Goal: Information Seeking & Learning: Learn about a topic

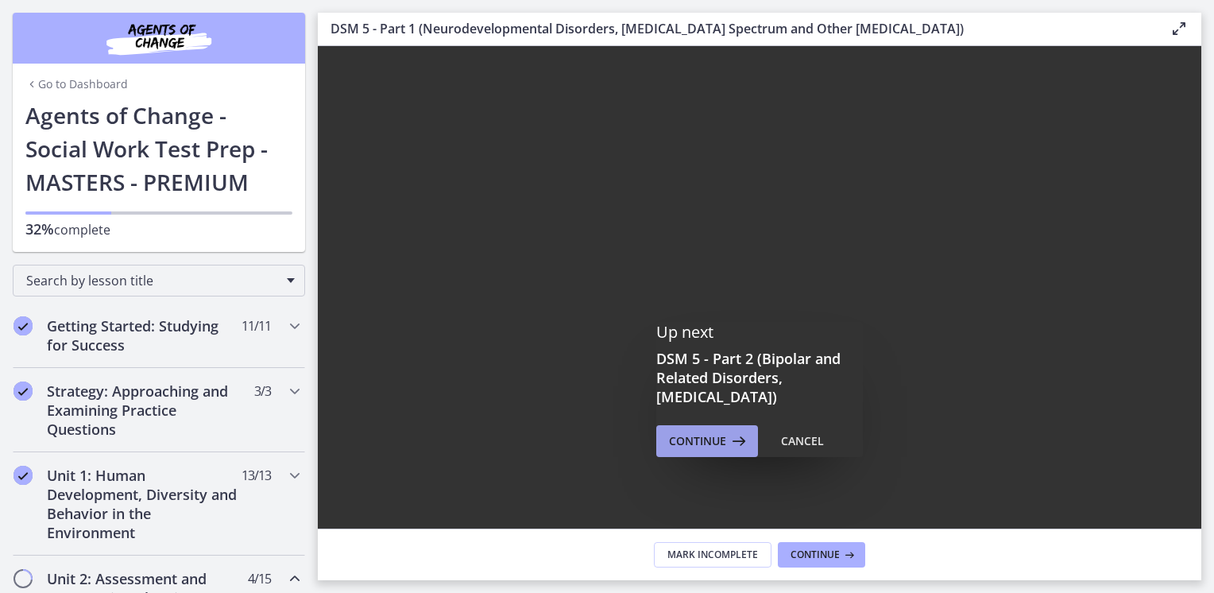
click at [704, 447] on span "Continue" at bounding box center [697, 440] width 57 height 19
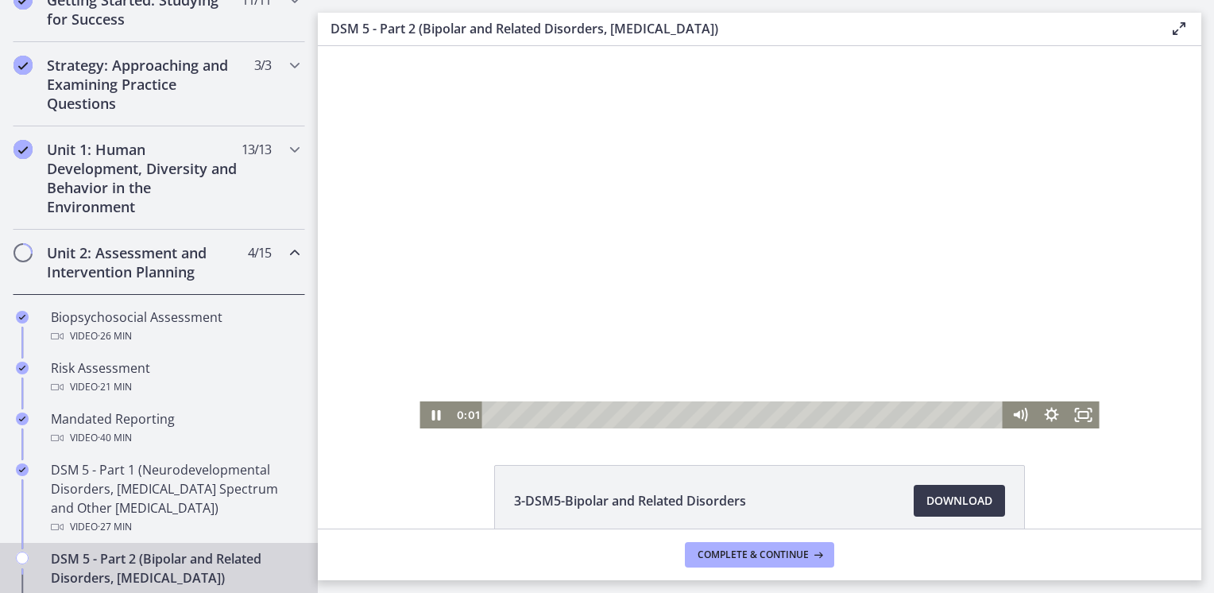
click at [722, 345] on div at bounding box center [759, 237] width 679 height 382
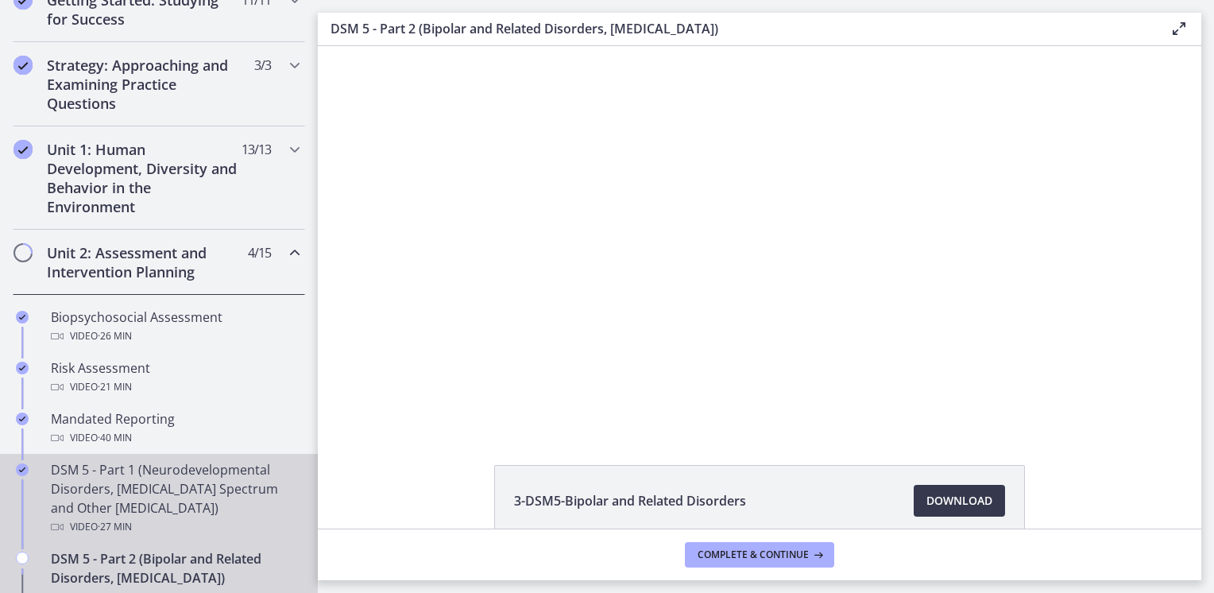
click at [161, 497] on div "DSM 5 - Part 1 (Neurodevelopmental Disorders, [MEDICAL_DATA] Spectrum and Other…" at bounding box center [175, 498] width 248 height 76
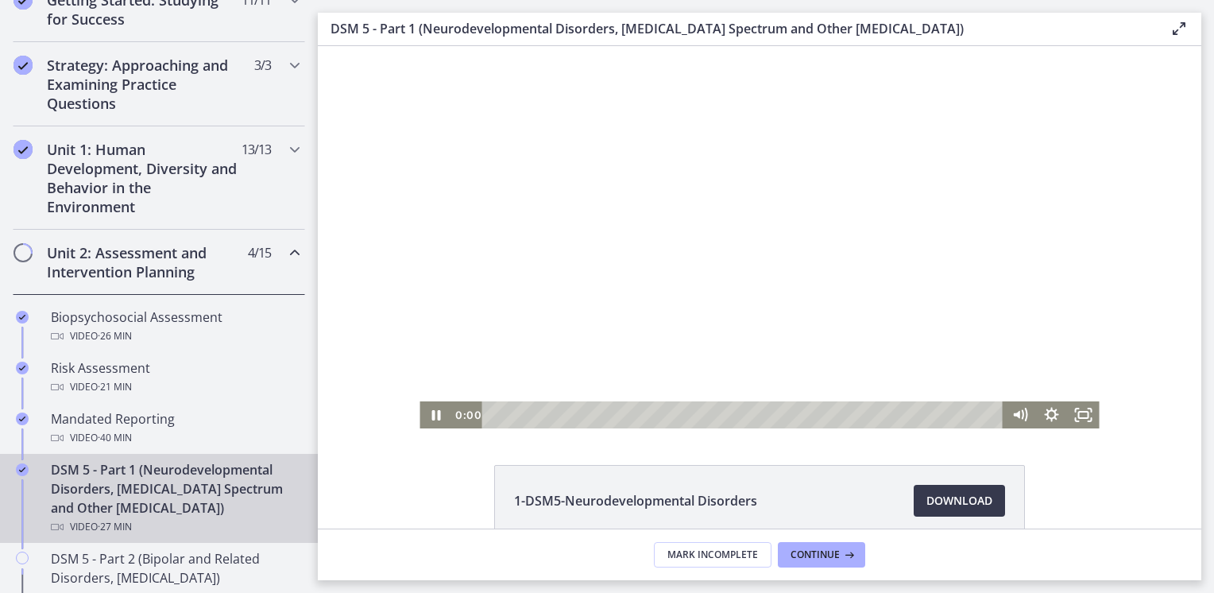
click at [764, 275] on div at bounding box center [759, 237] width 679 height 382
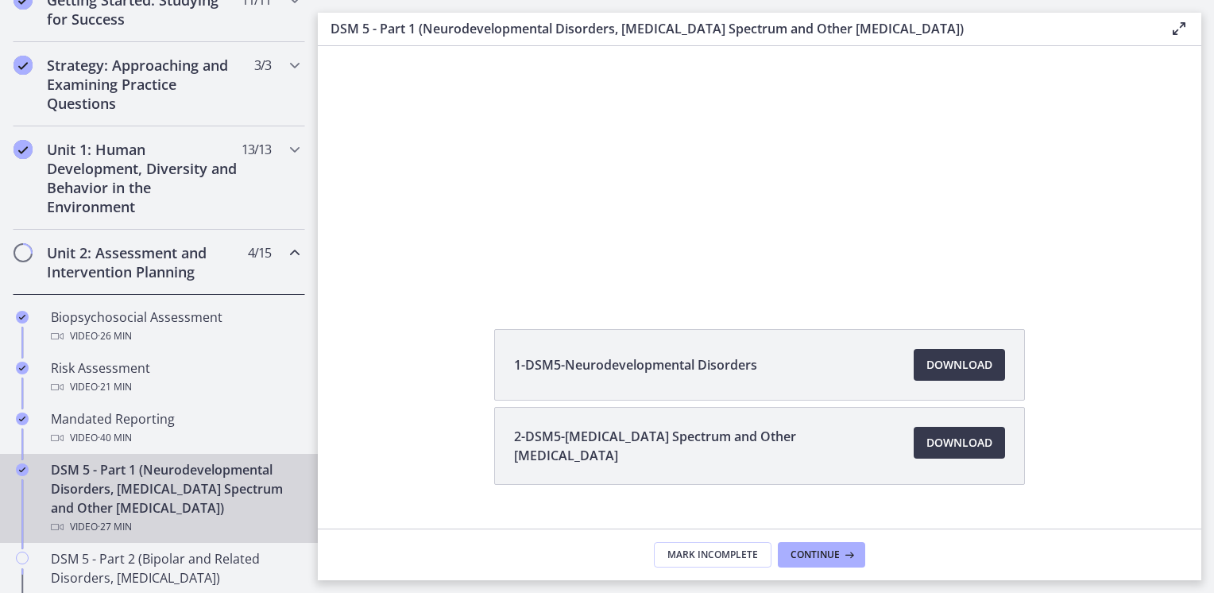
scroll to position [167, 0]
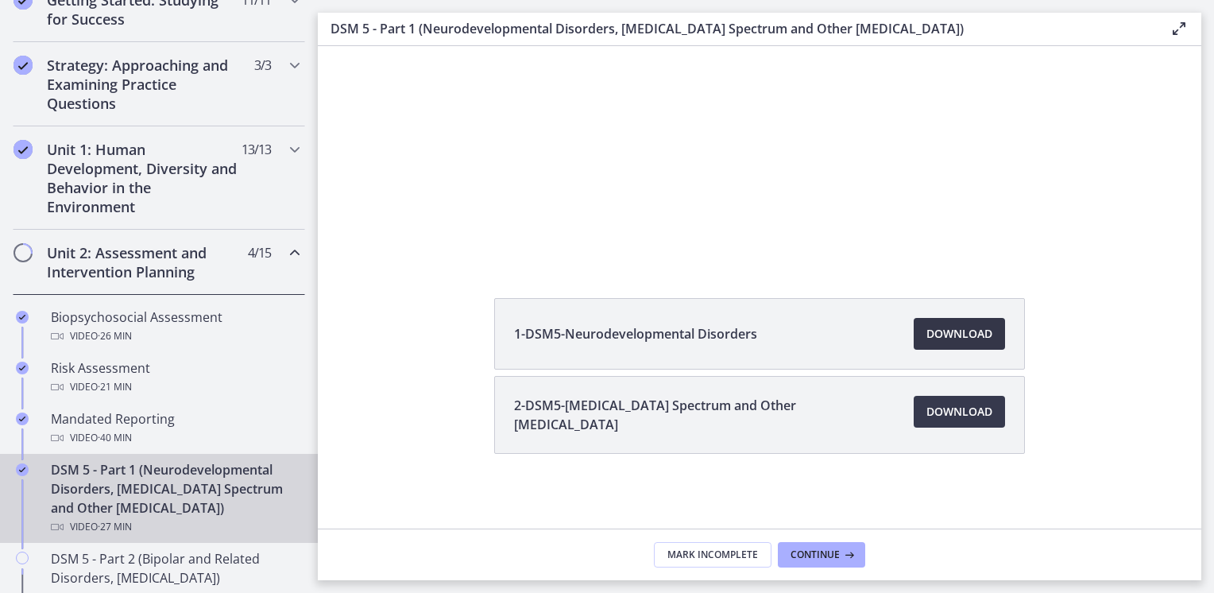
click at [957, 329] on span "Download Opens in a new window" at bounding box center [959, 333] width 66 height 19
click at [944, 402] on span "Download Opens in a new window" at bounding box center [959, 411] width 66 height 19
click at [819, 548] on span "Continue" at bounding box center [815, 554] width 49 height 13
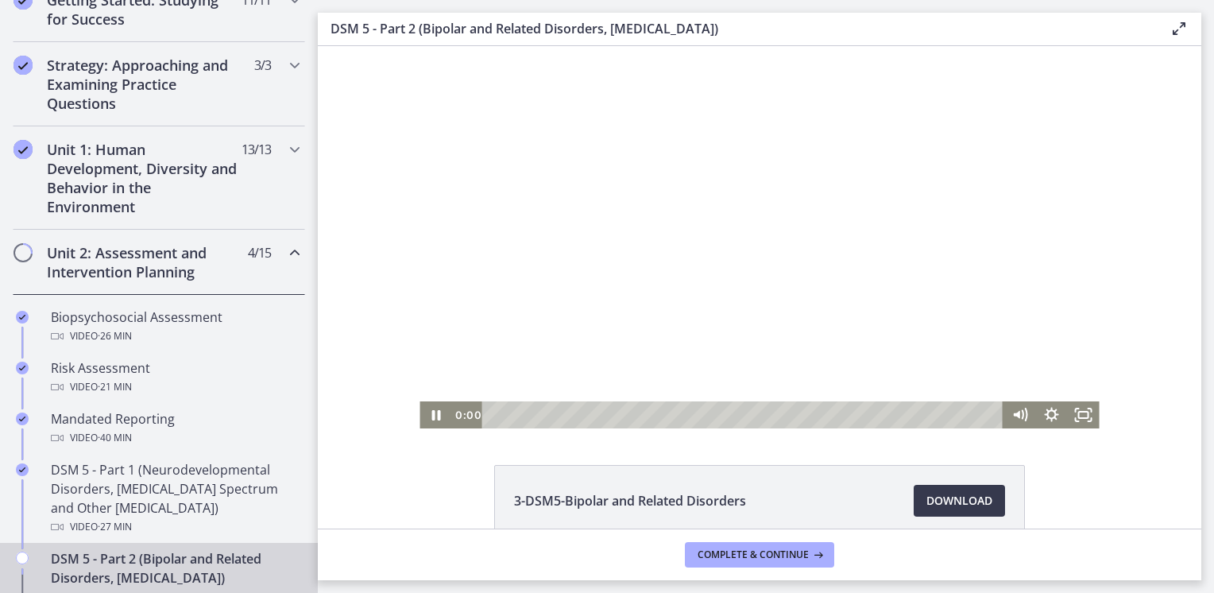
click at [823, 249] on div at bounding box center [759, 237] width 679 height 382
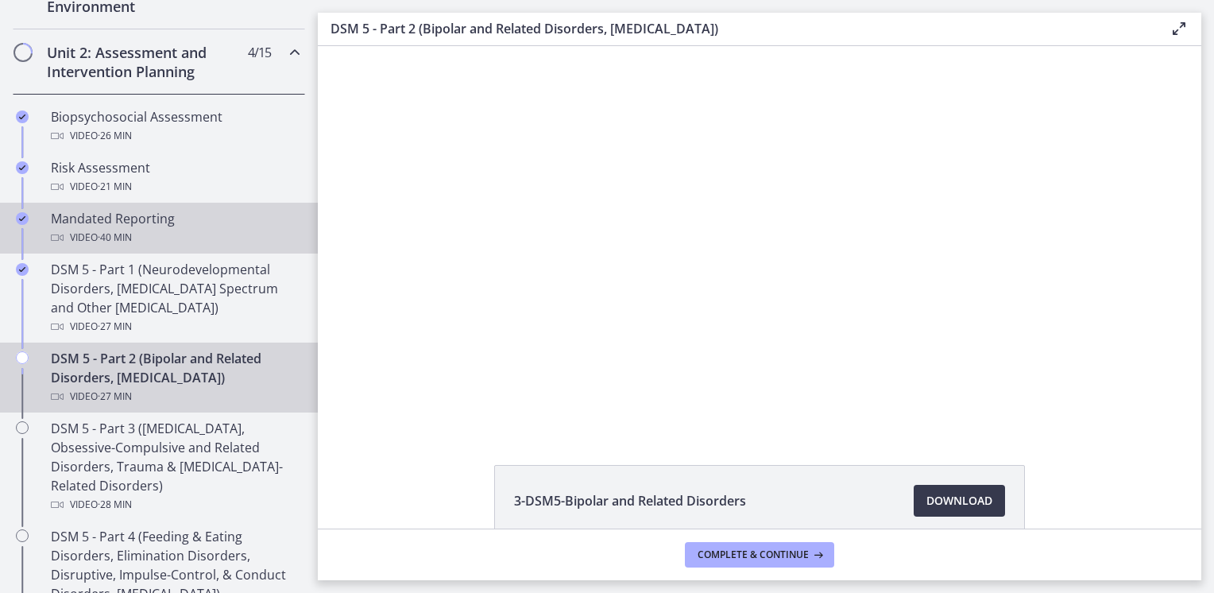
scroll to position [527, 0]
